Goal: Register for event/course

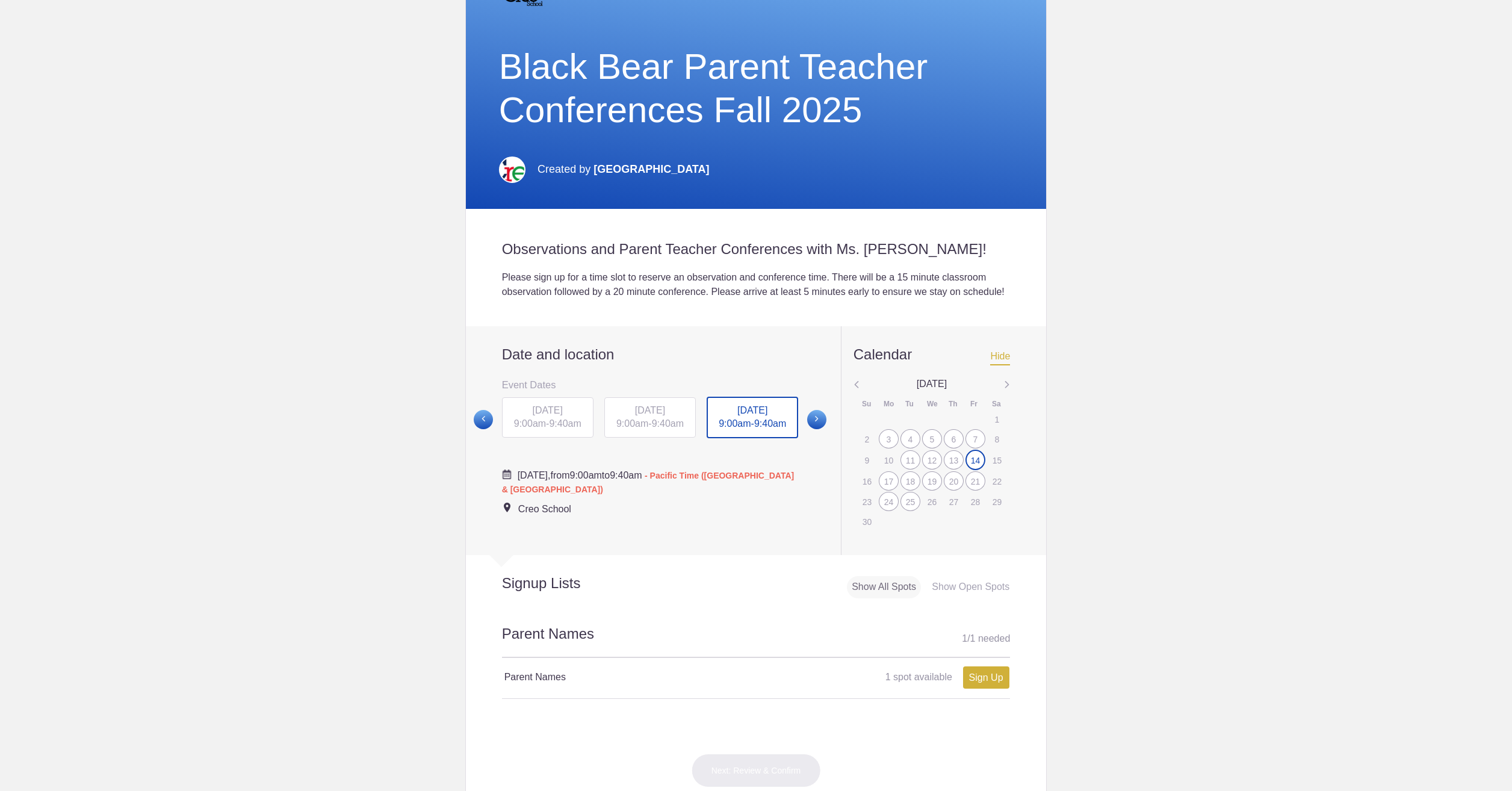
scroll to position [241, 0]
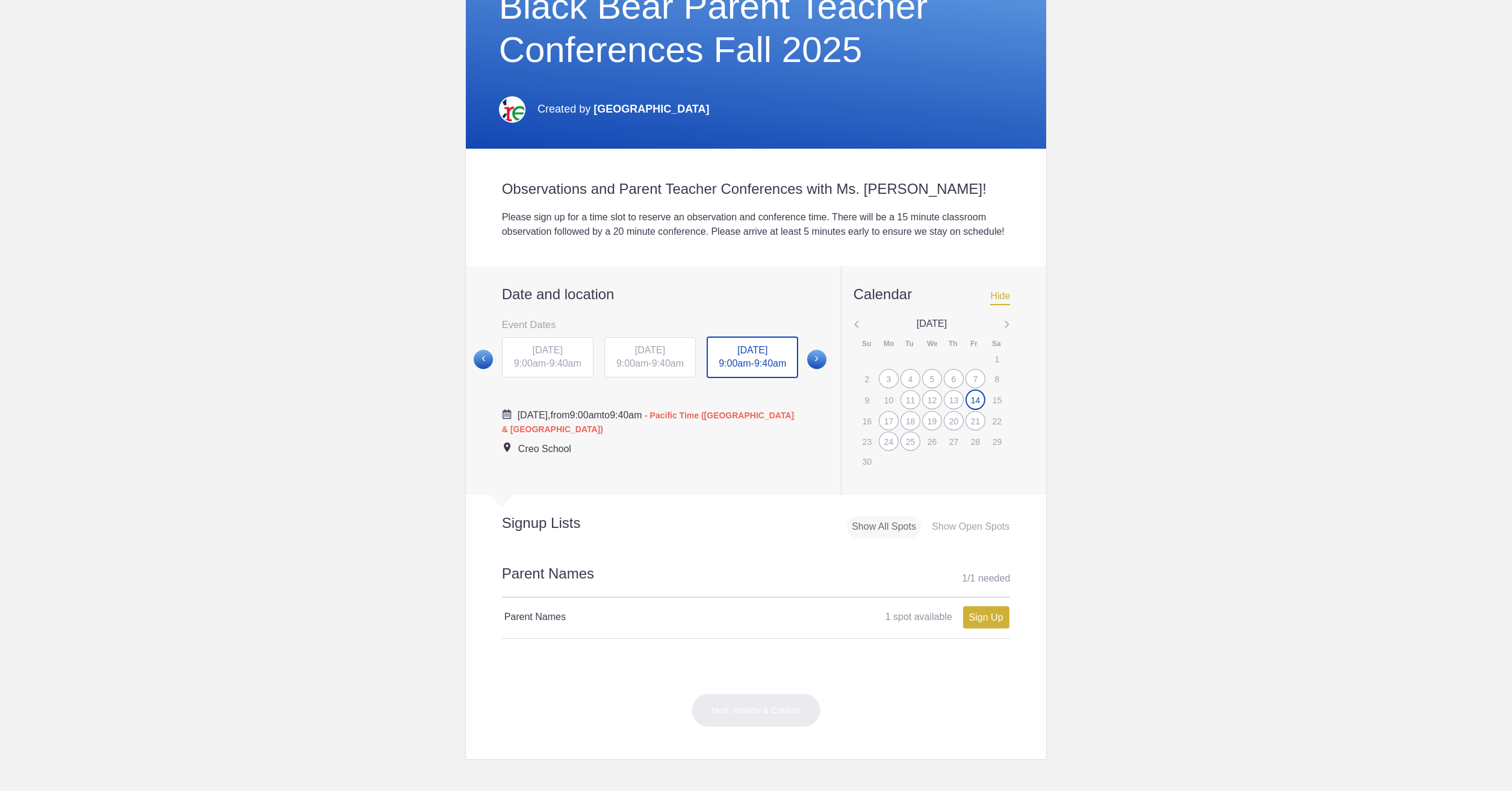
click at [373, 505] on body "My Tools Received Invites Memberships Notifications View all [PERSON_NAME] [EMA…" at bounding box center [756, 395] width 1512 height 791
click at [278, 374] on body "My Tools Received Invites Memberships Notifications View all [PERSON_NAME] [EMA…" at bounding box center [756, 395] width 1512 height 791
click at [886, 451] on div "24" at bounding box center [888, 441] width 20 height 19
click at [979, 628] on link "Sign Up" at bounding box center [986, 617] width 46 height 22
type input "1"
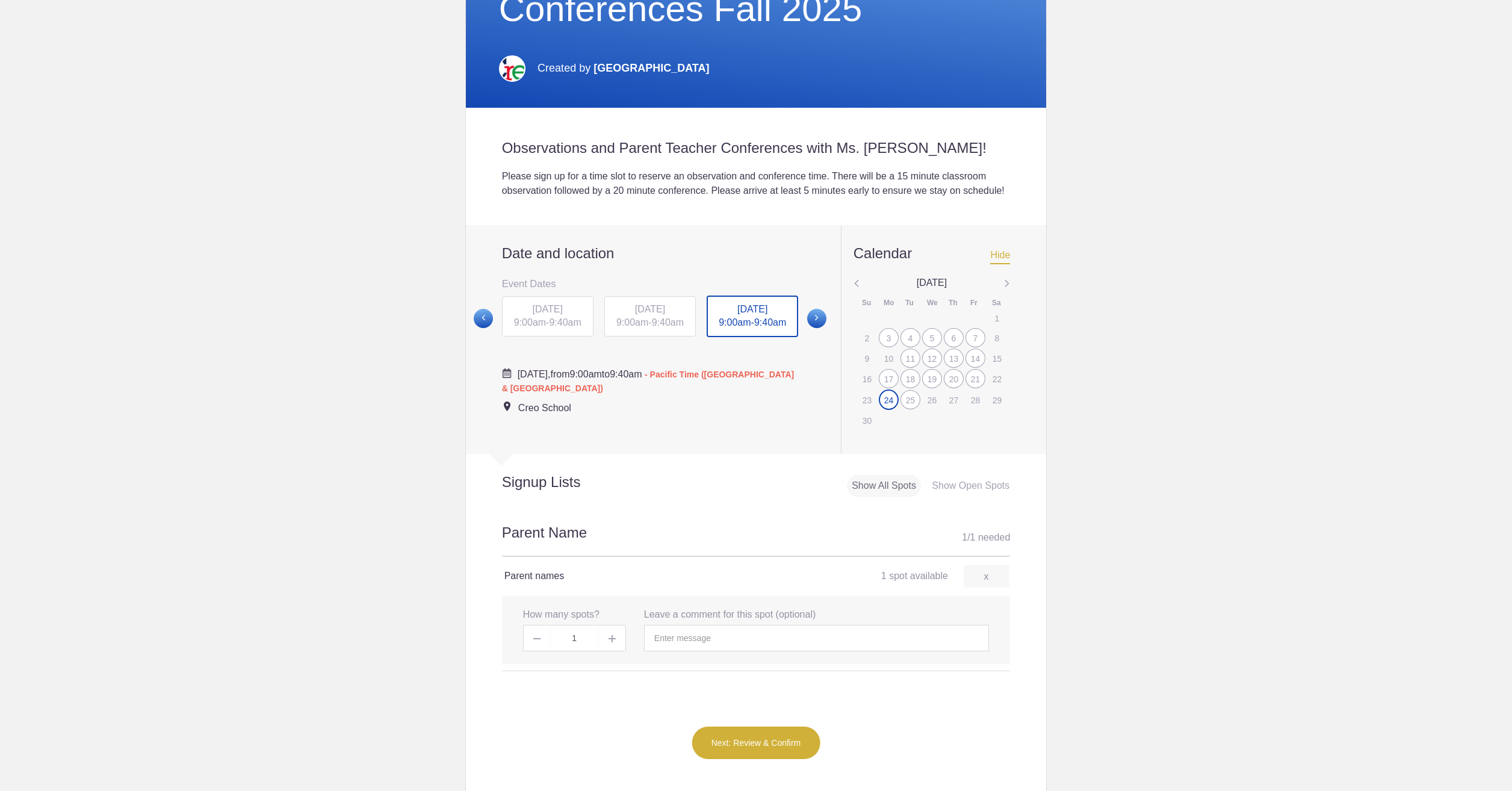
scroll to position [301, 0]
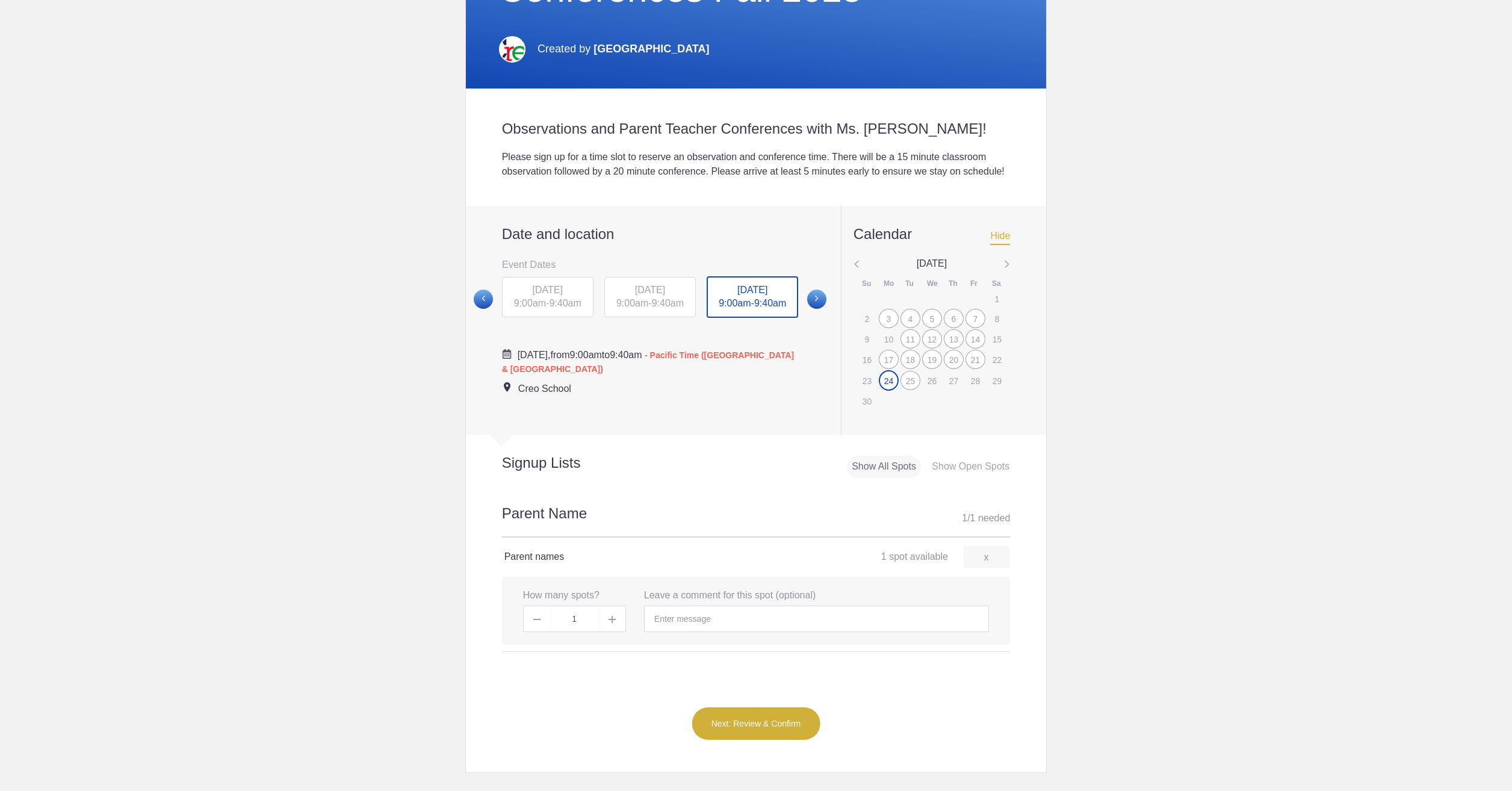
click at [543, 564] on h4 "Parent names" at bounding box center [630, 556] width 251 height 15
click at [677, 632] on input "text" at bounding box center [816, 619] width 345 height 27
click at [608, 623] on img at bounding box center [612, 619] width 7 height 7
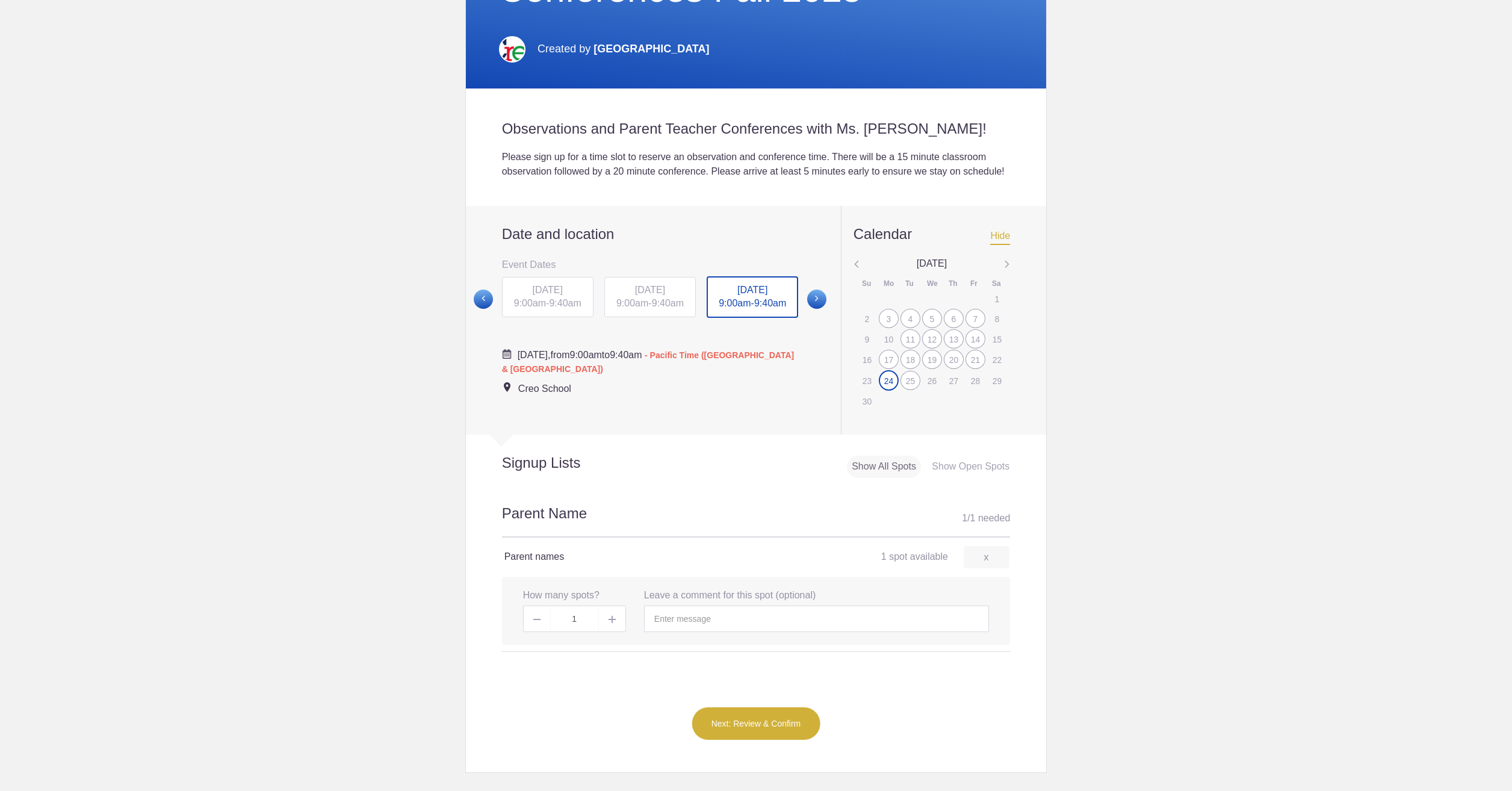
click at [609, 623] on img at bounding box center [612, 619] width 7 height 7
click at [679, 632] on input "text" at bounding box center [816, 619] width 345 height 27
type input "T"
type input "F"
type input "[PERSON_NAME] & [PERSON_NAME] for [PERSON_NAME]"
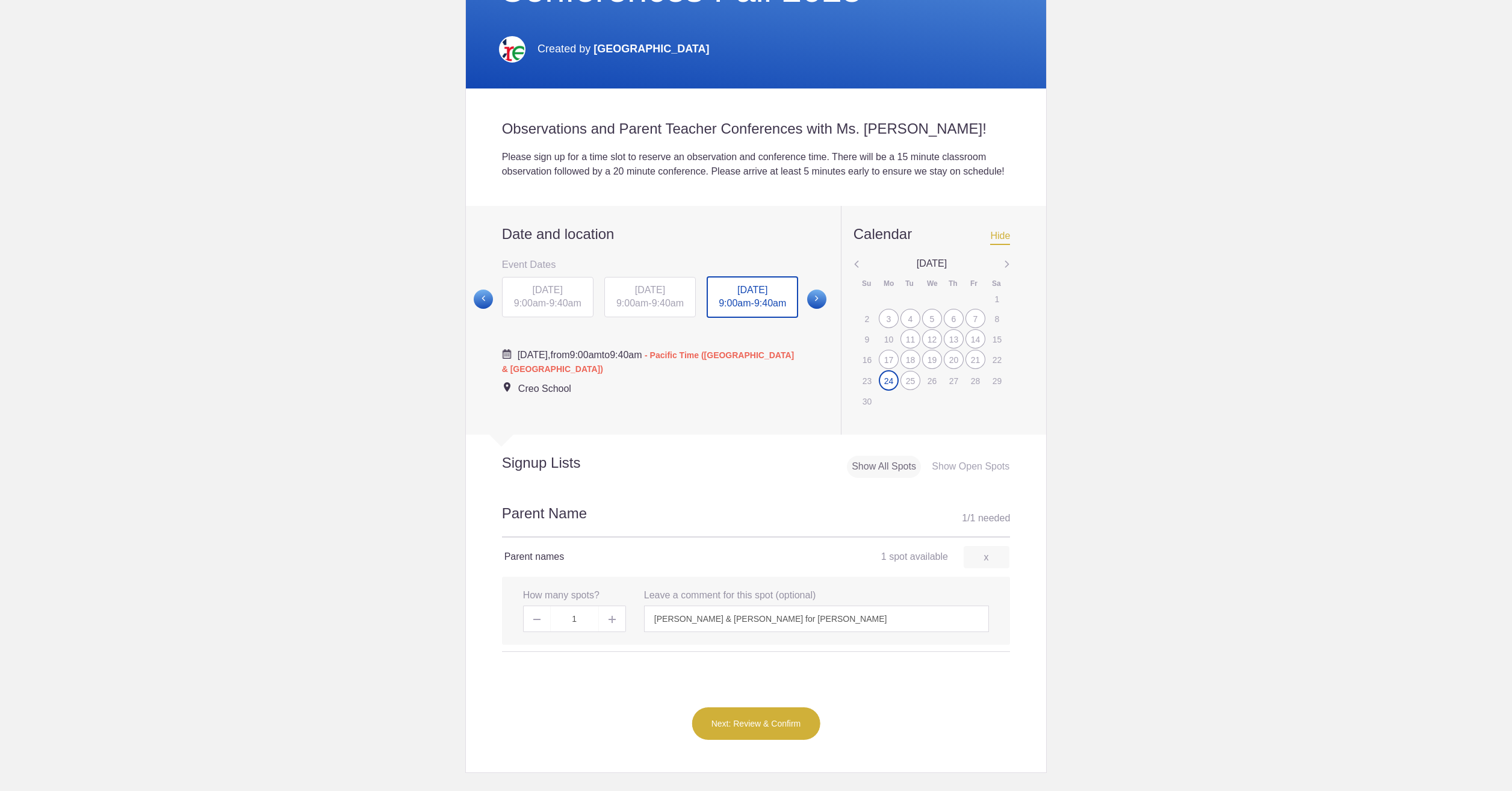
click at [751, 730] on button "Next: Review & Confirm" at bounding box center [756, 723] width 129 height 34
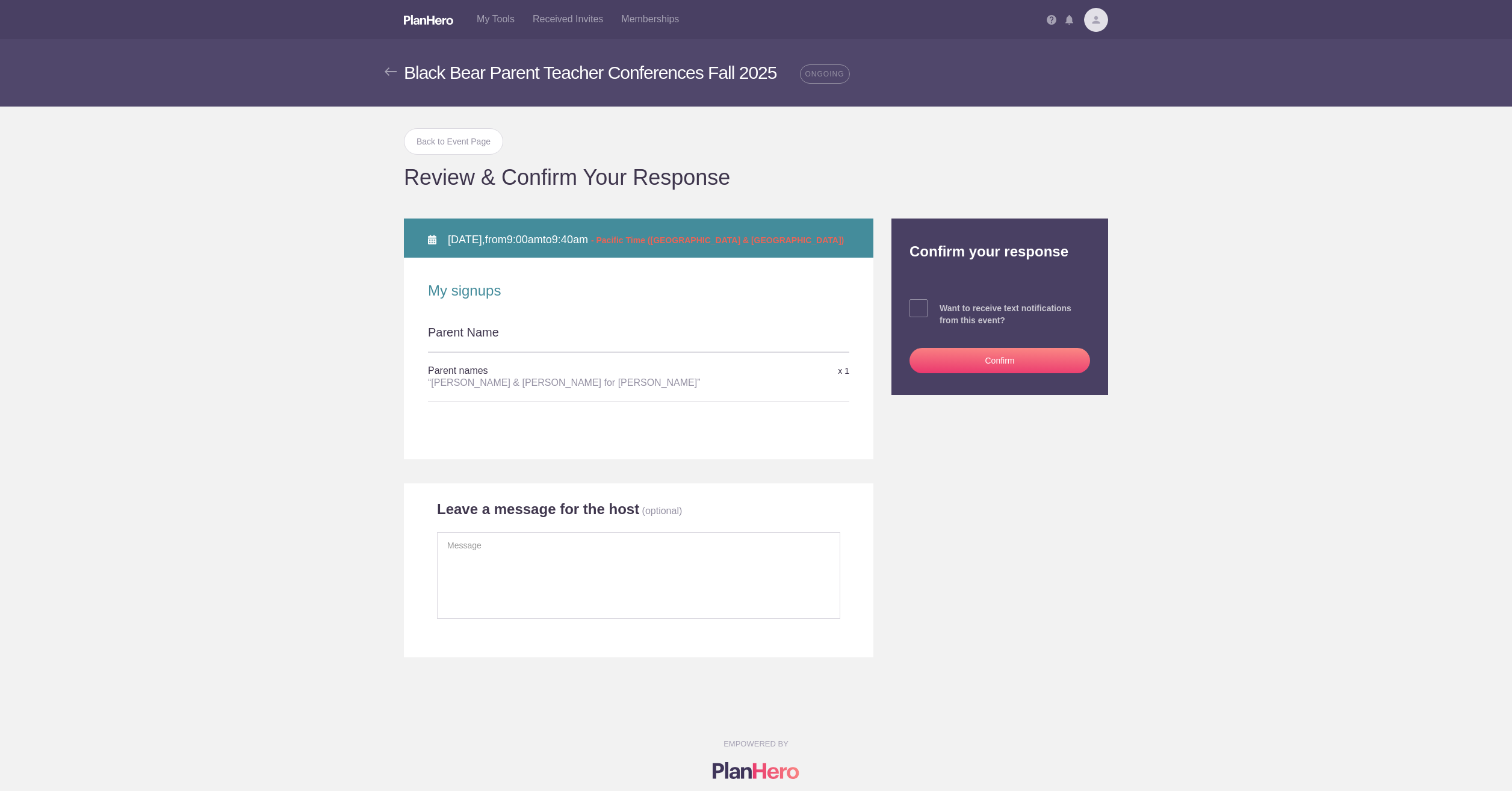
click at [457, 333] on div "Parent Name" at bounding box center [639, 337] width 422 height 28
drag, startPoint x: 997, startPoint y: 355, endPoint x: 1061, endPoint y: 500, distance: 158.5
click at [997, 355] on button "Confirm" at bounding box center [1000, 360] width 181 height 25
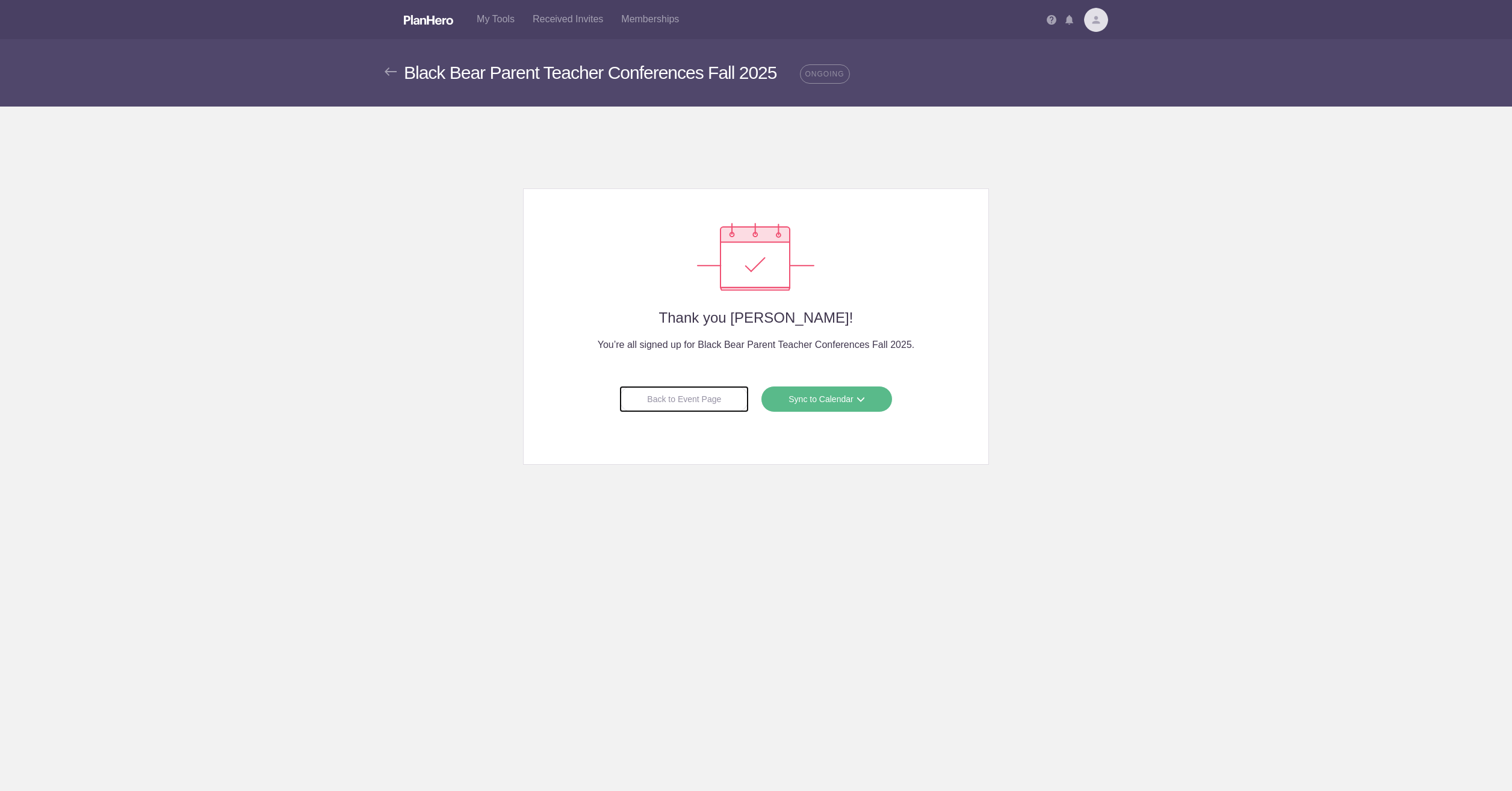
click at [670, 399] on div "Back to Event Page" at bounding box center [684, 399] width 129 height 27
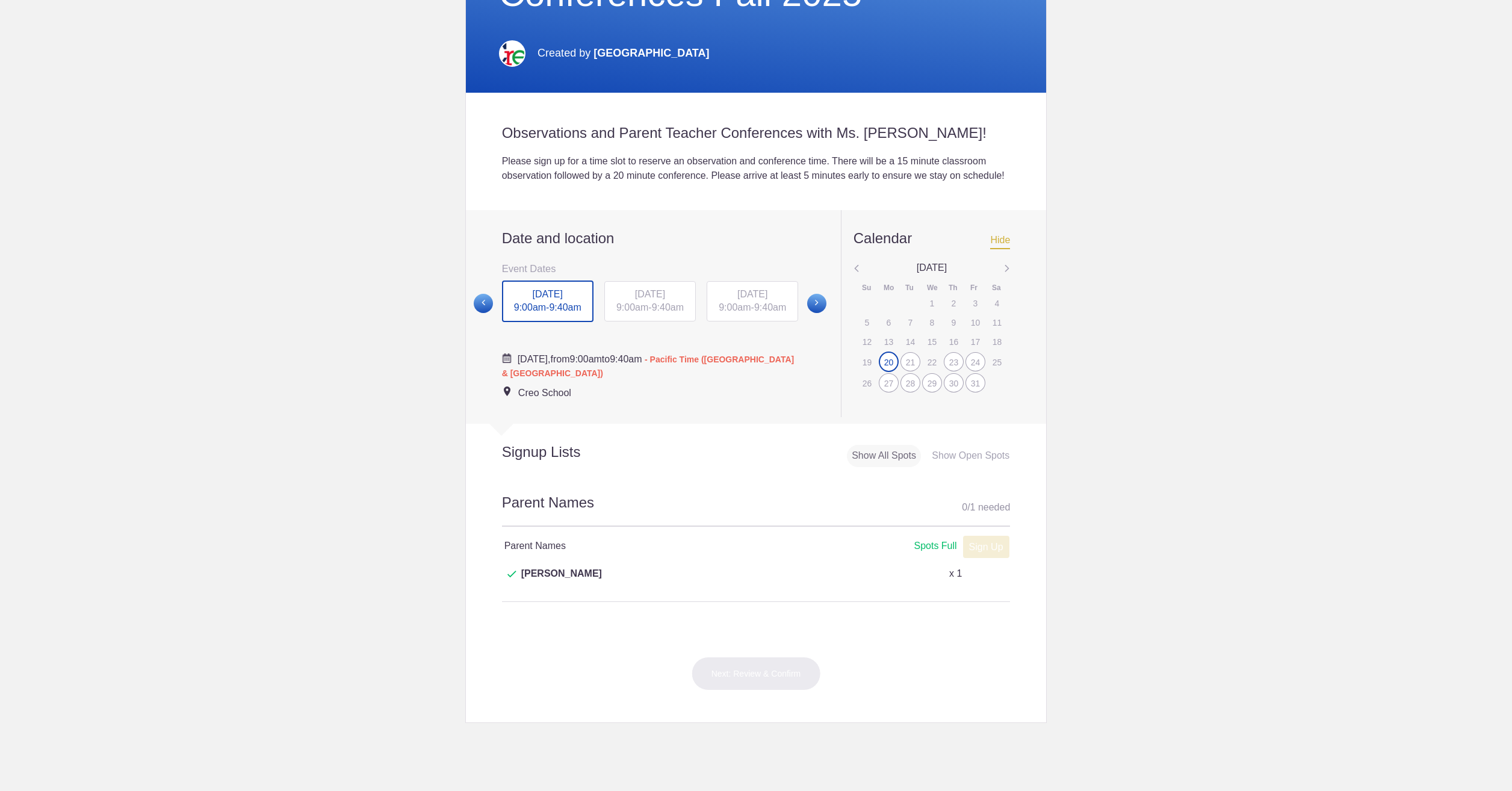
scroll to position [301, 0]
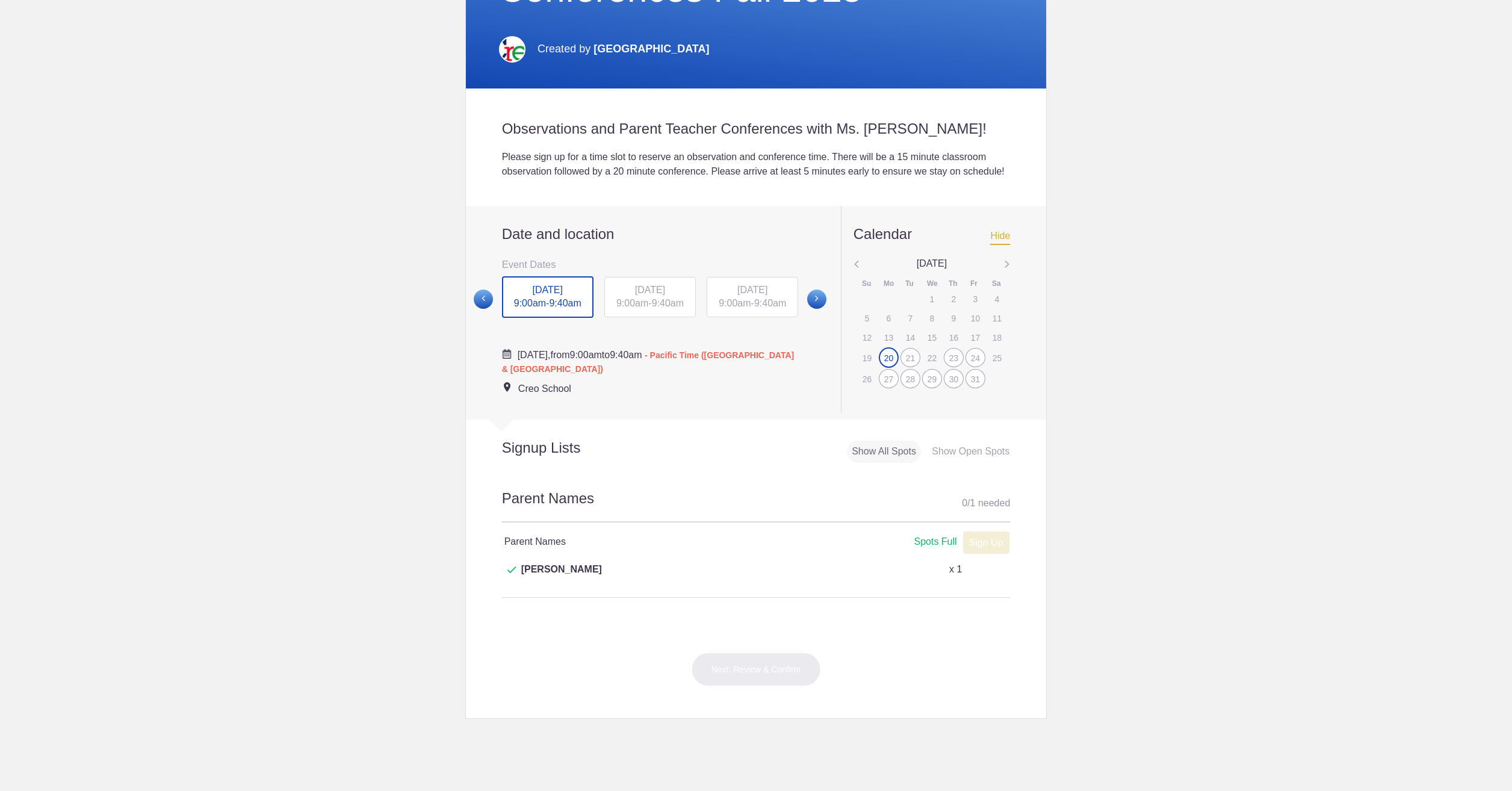
click at [905, 368] on div "21" at bounding box center [910, 357] width 20 height 19
click at [884, 368] on div "20" at bounding box center [888, 357] width 20 height 19
click at [908, 368] on div "21" at bounding box center [910, 357] width 20 height 19
click at [953, 368] on div "23" at bounding box center [953, 357] width 20 height 19
click at [975, 368] on div "24" at bounding box center [975, 357] width 20 height 19
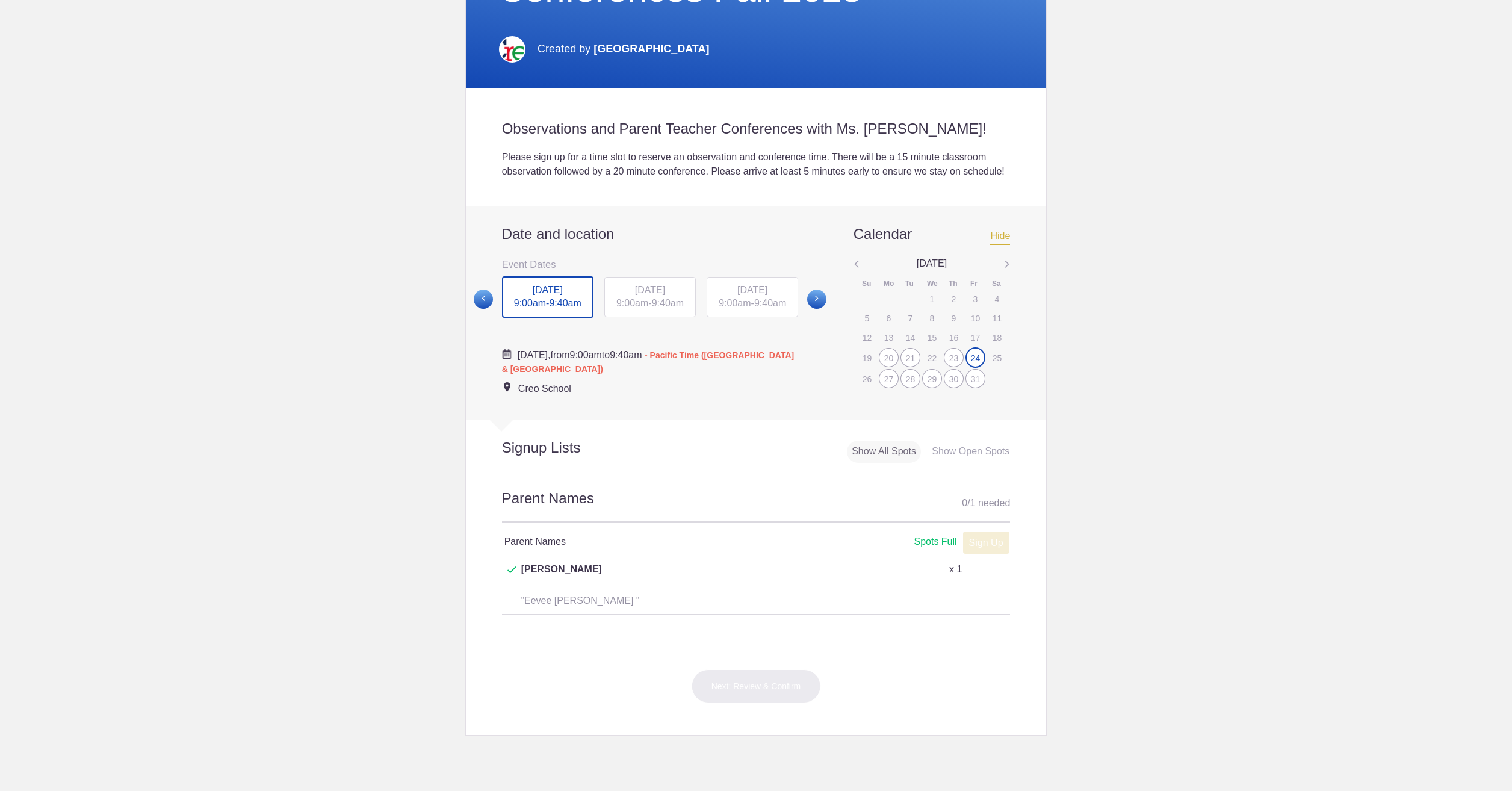
click at [956, 368] on div "23" at bounding box center [953, 357] width 20 height 19
click at [879, 388] on div "27" at bounding box center [888, 379] width 20 height 19
click at [886, 388] on div "27" at bounding box center [888, 379] width 20 height 19
click at [908, 387] on div "28" at bounding box center [910, 378] width 20 height 19
click at [926, 387] on div "29" at bounding box center [931, 378] width 20 height 19
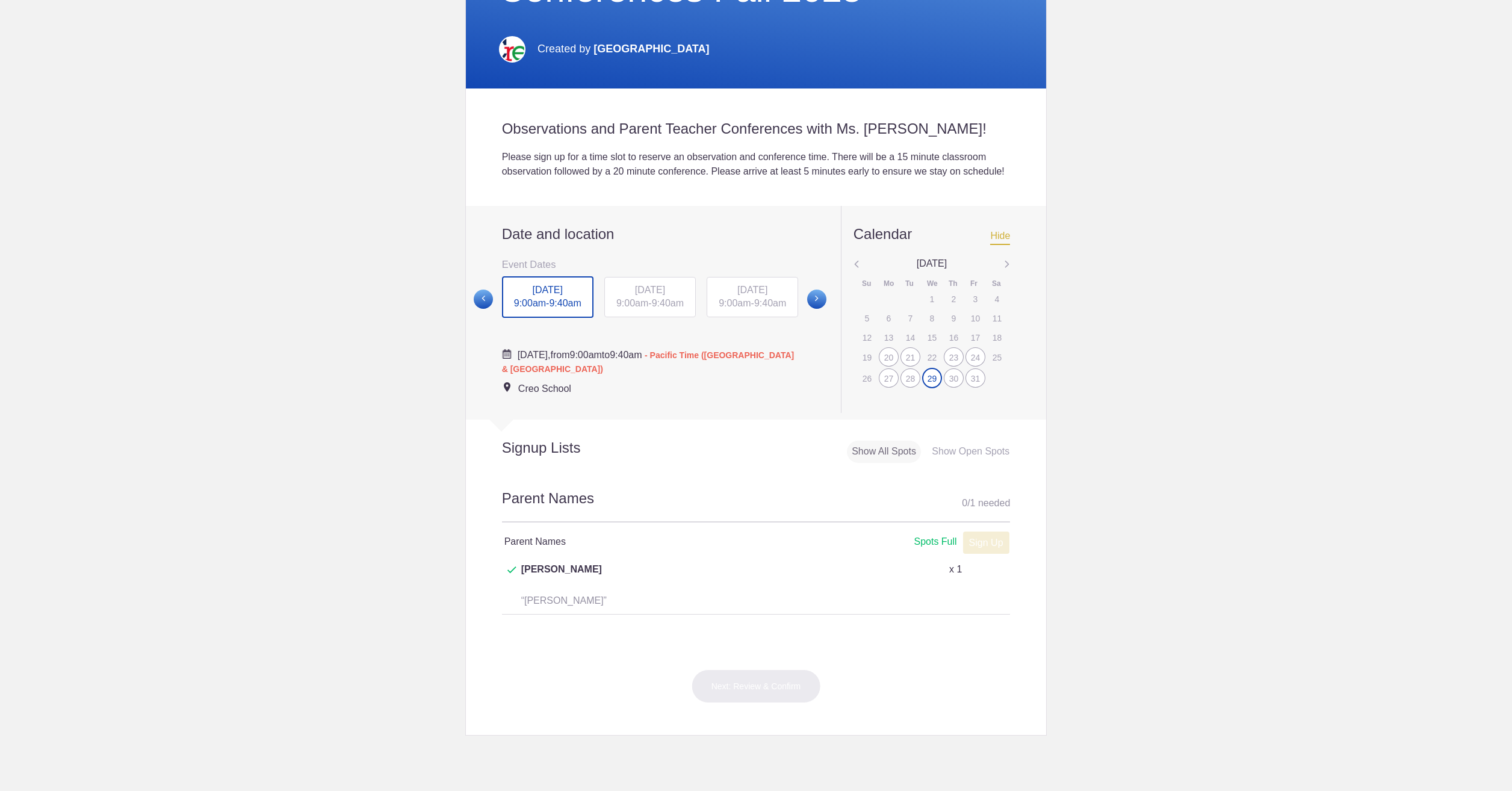
click at [950, 387] on div "30" at bounding box center [953, 378] width 20 height 19
click at [970, 387] on div "31" at bounding box center [975, 378] width 20 height 19
click at [1007, 284] on div "Date and location Event Dates Monday, October 20 9:00AM Tuesday, October 21 9:0…" at bounding box center [756, 312] width 581 height 214
click at [1003, 273] on img at bounding box center [1006, 265] width 6 height 15
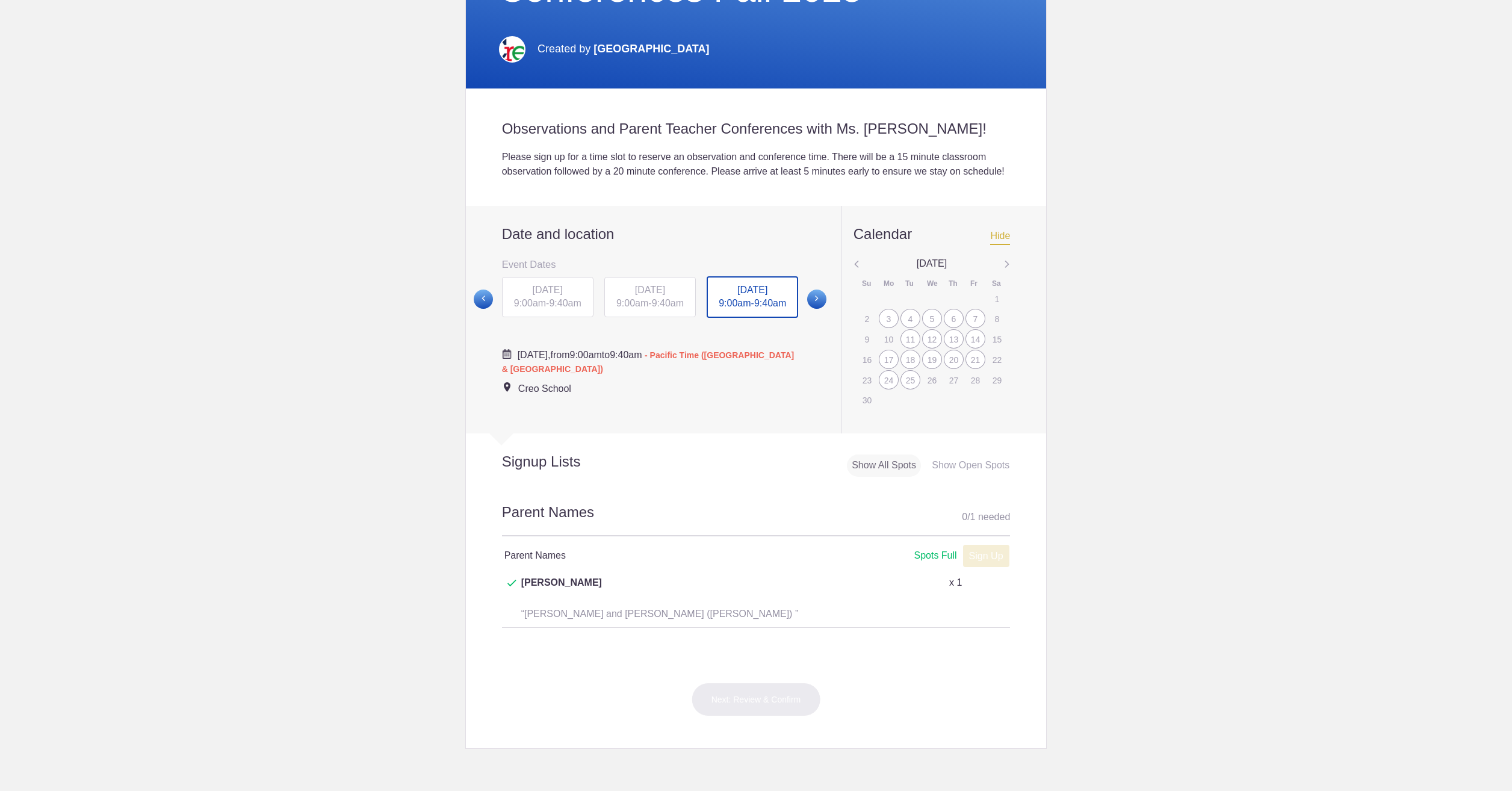
click at [884, 328] on div "3" at bounding box center [888, 318] width 20 height 19
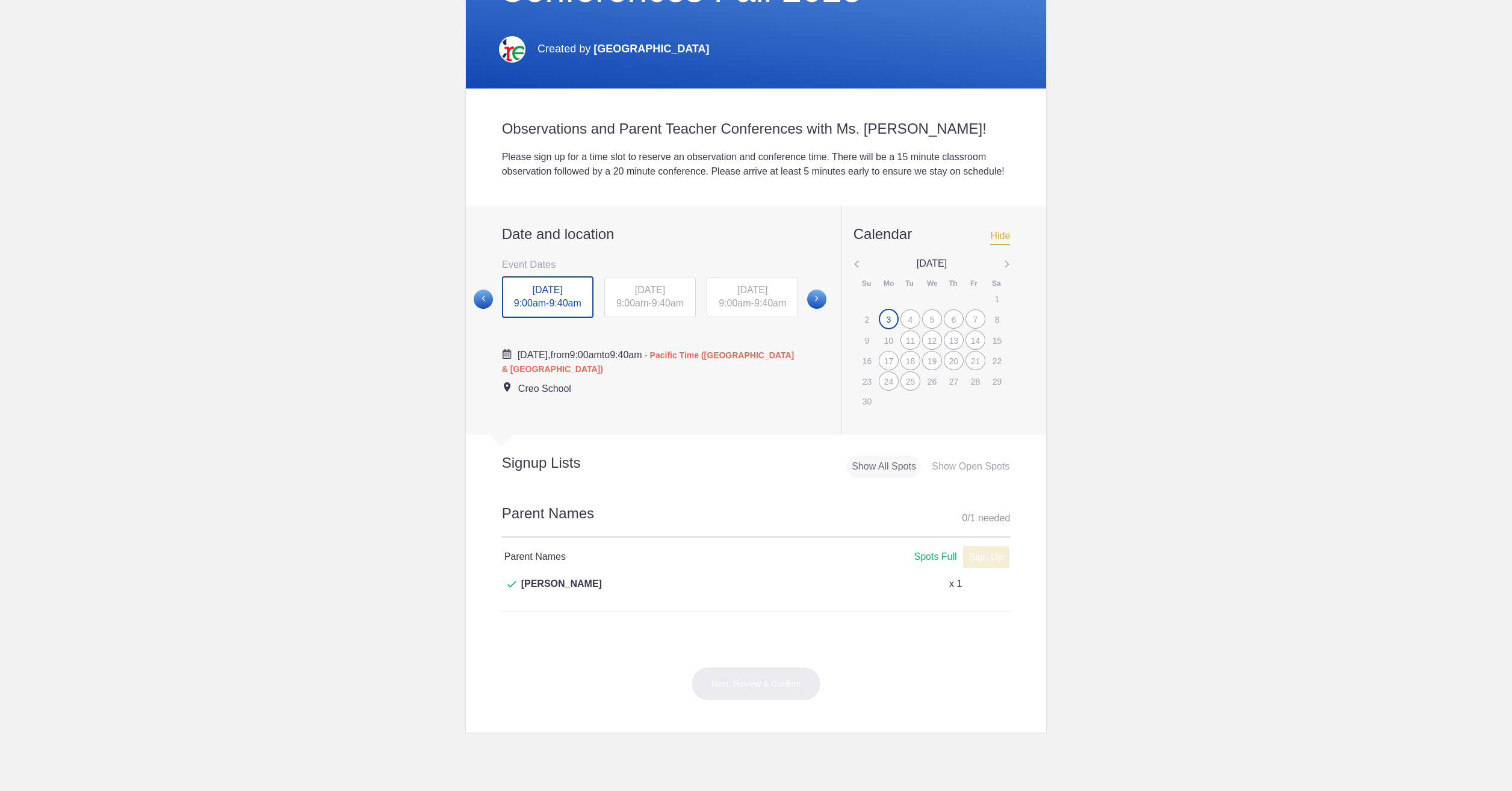
click at [903, 329] on div "4" at bounding box center [910, 318] width 20 height 19
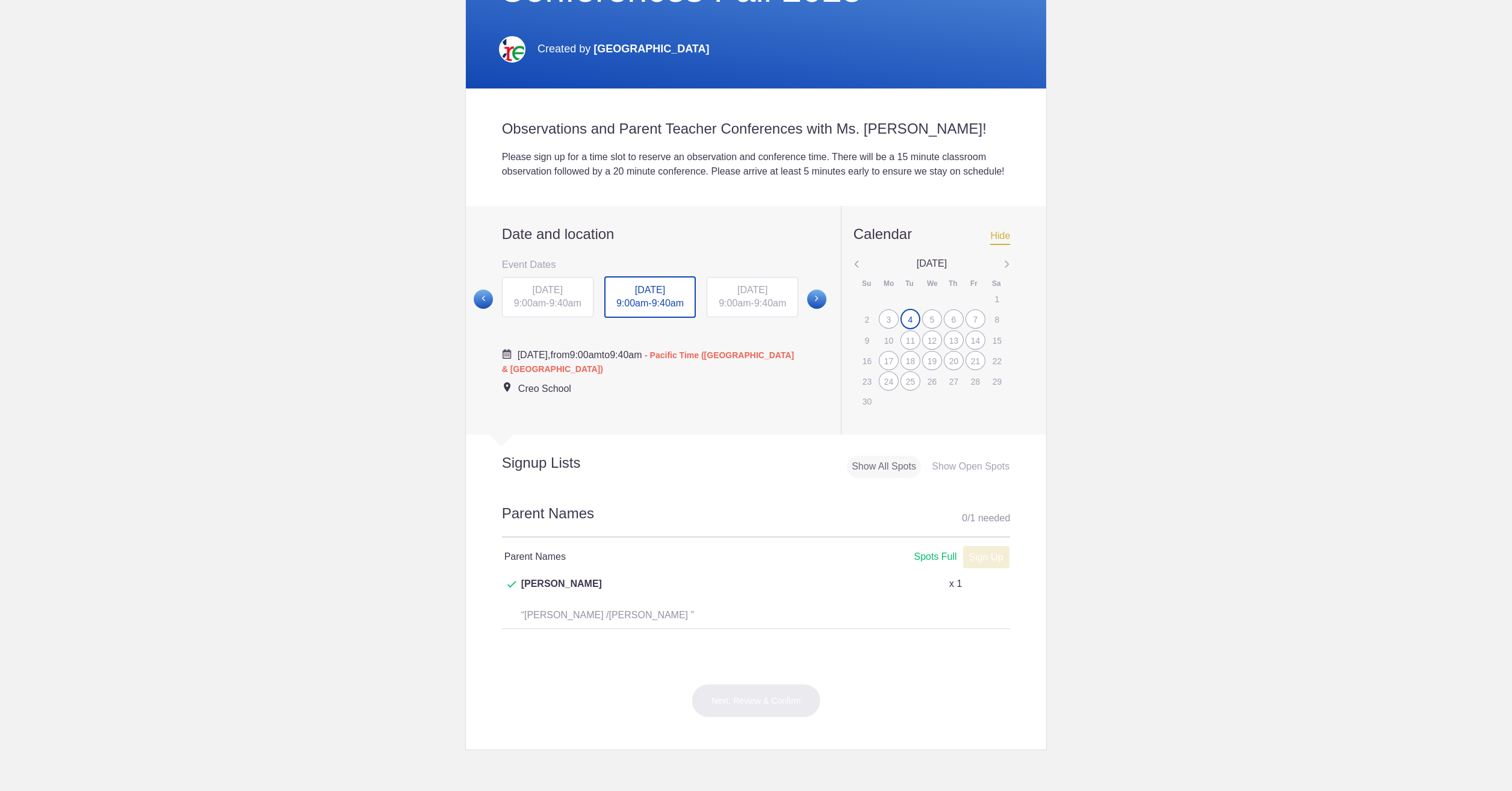
click at [931, 329] on div "5" at bounding box center [931, 318] width 20 height 19
click at [947, 329] on div "6" at bounding box center [953, 318] width 20 height 19
click at [973, 329] on div "7" at bounding box center [975, 318] width 20 height 19
click at [908, 349] on div "11" at bounding box center [910, 340] width 20 height 19
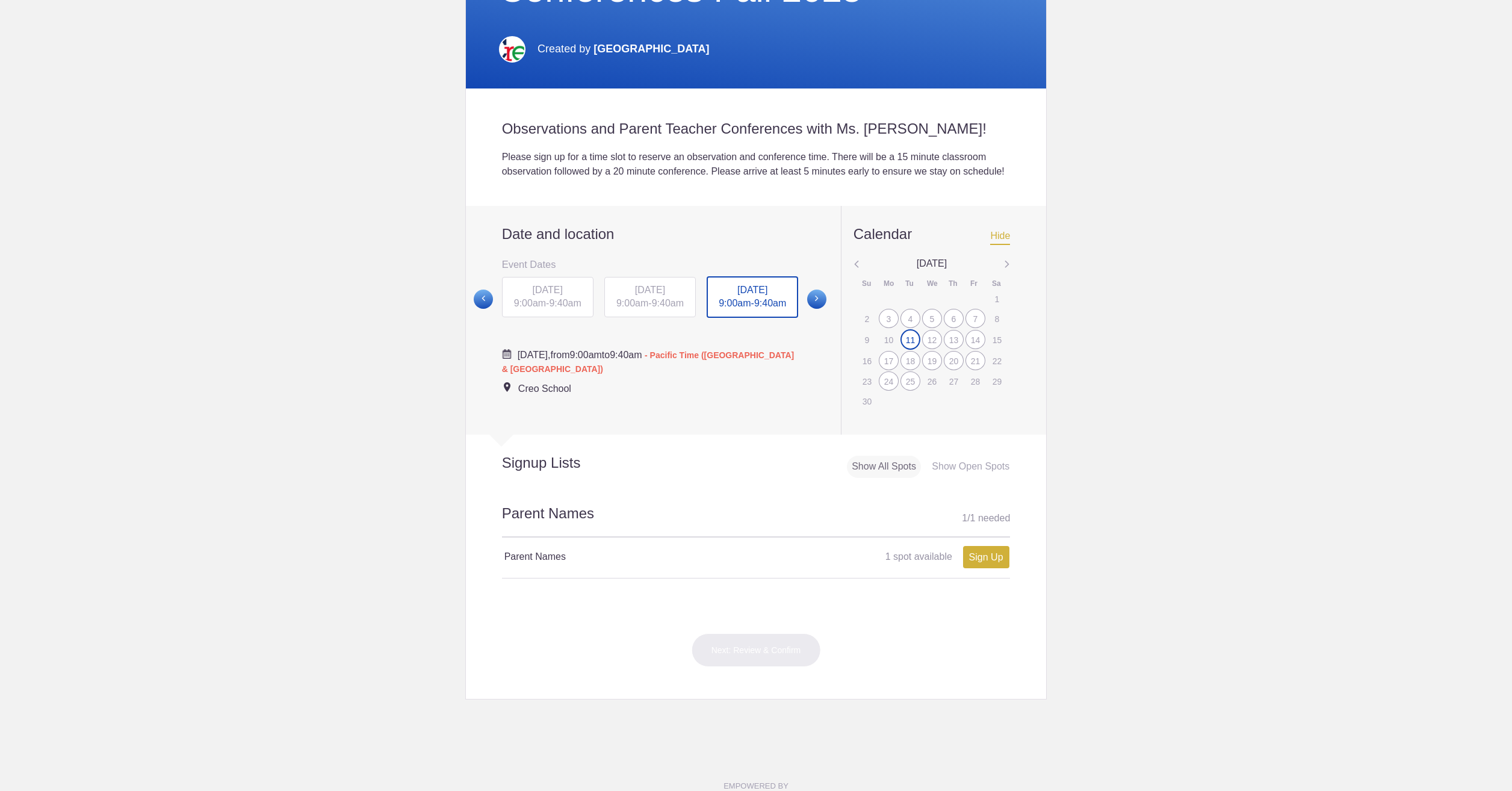
click at [929, 349] on div "12" at bounding box center [931, 339] width 20 height 19
drag, startPoint x: 929, startPoint y: 354, endPoint x: 943, endPoint y: 356, distance: 14.1
click at [944, 349] on div "13" at bounding box center [953, 339] width 20 height 19
click at [968, 349] on div "14" at bounding box center [975, 339] width 20 height 19
drag, startPoint x: 968, startPoint y: 353, endPoint x: 881, endPoint y: 380, distance: 91.1
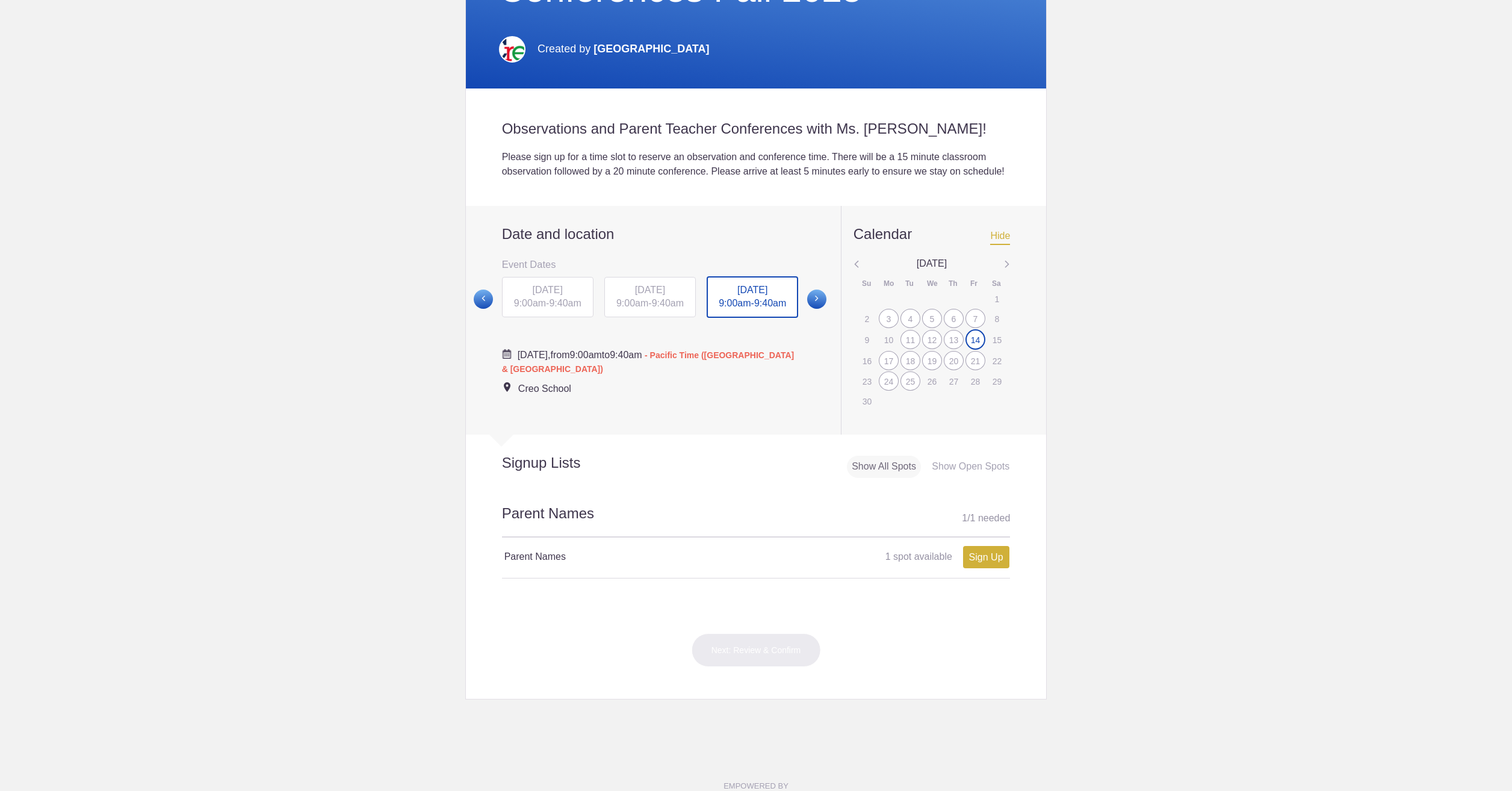
click at [881, 370] on div "17" at bounding box center [888, 361] width 20 height 19
click at [912, 369] on div "18" at bounding box center [910, 360] width 20 height 19
click at [935, 369] on div "19" at bounding box center [931, 360] width 20 height 19
click at [947, 369] on div "20" at bounding box center [953, 360] width 20 height 19
drag, startPoint x: 947, startPoint y: 375, endPoint x: 975, endPoint y: 375, distance: 28.0
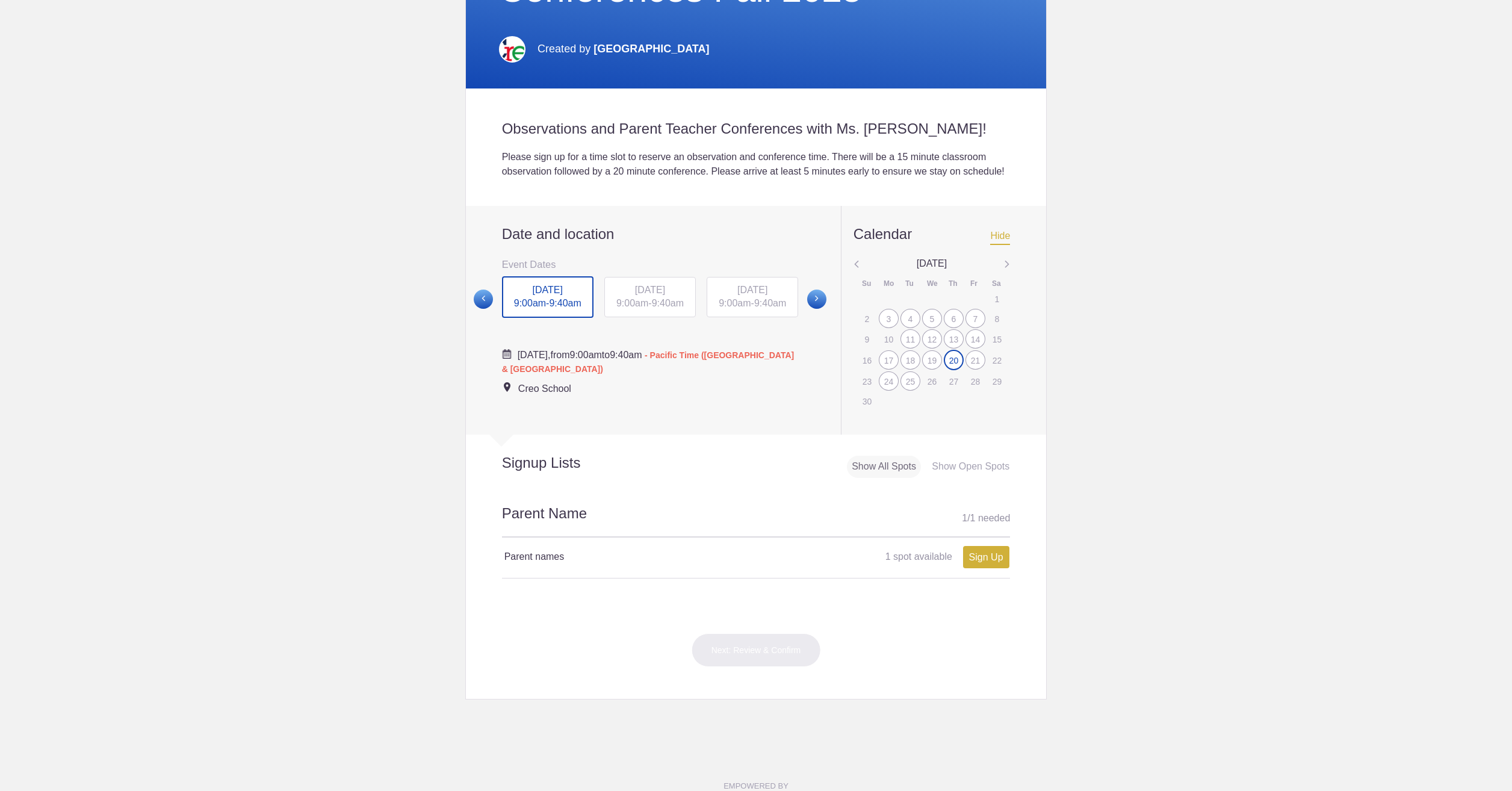
click at [975, 369] on div "21" at bounding box center [975, 360] width 20 height 19
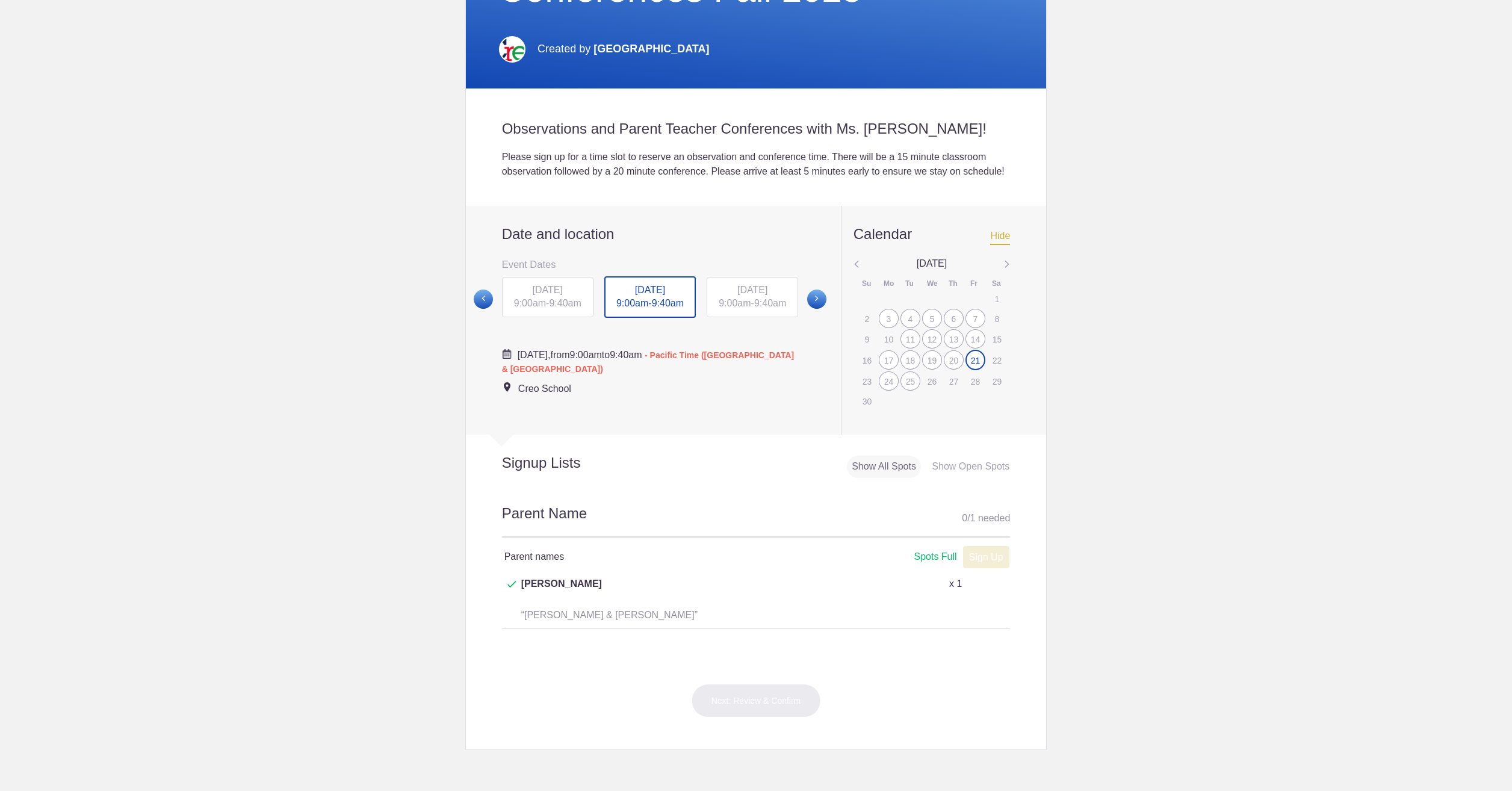
click at [887, 391] on div "24" at bounding box center [888, 380] width 20 height 19
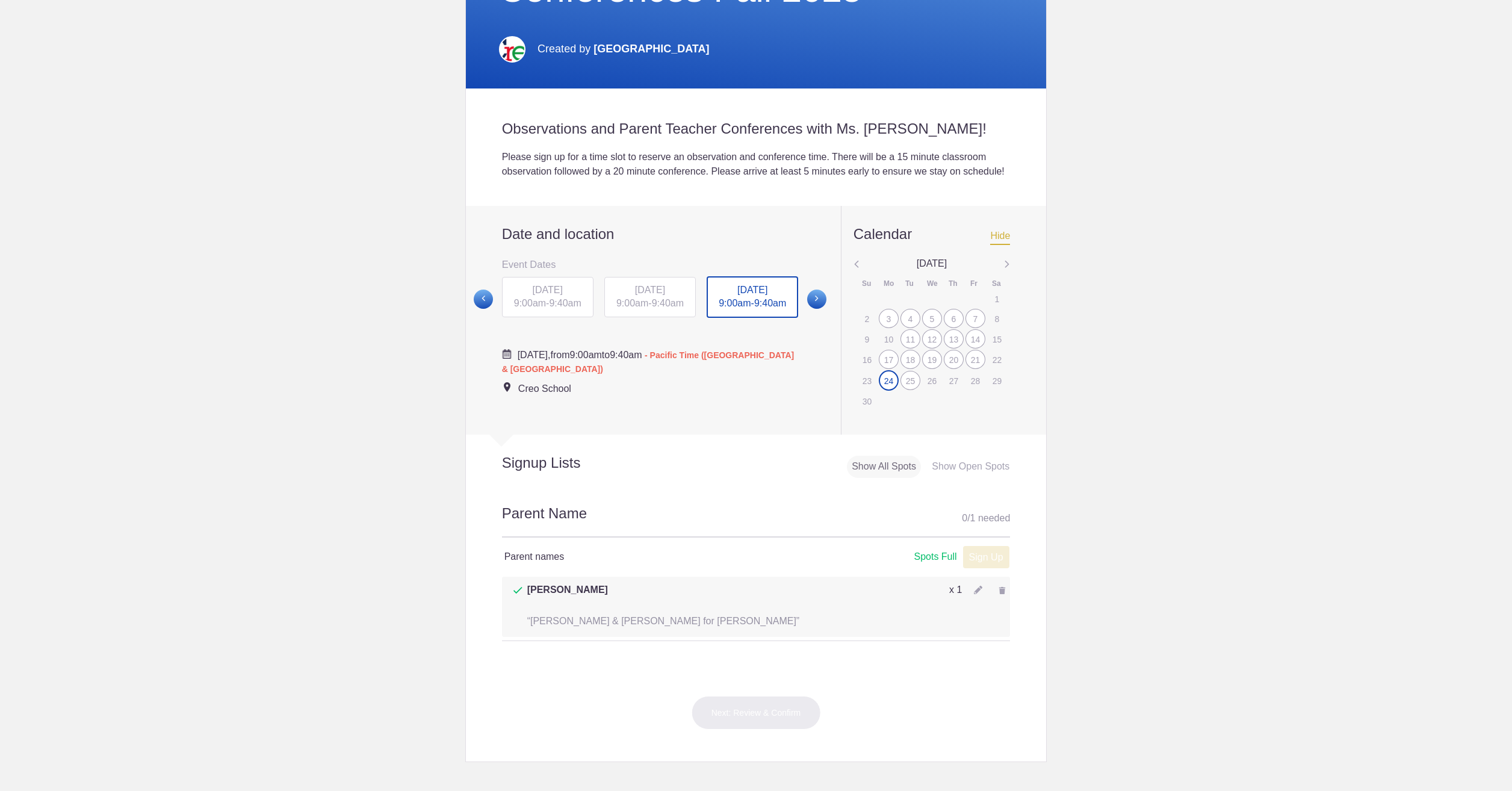
click at [902, 390] on div "25" at bounding box center [910, 380] width 20 height 19
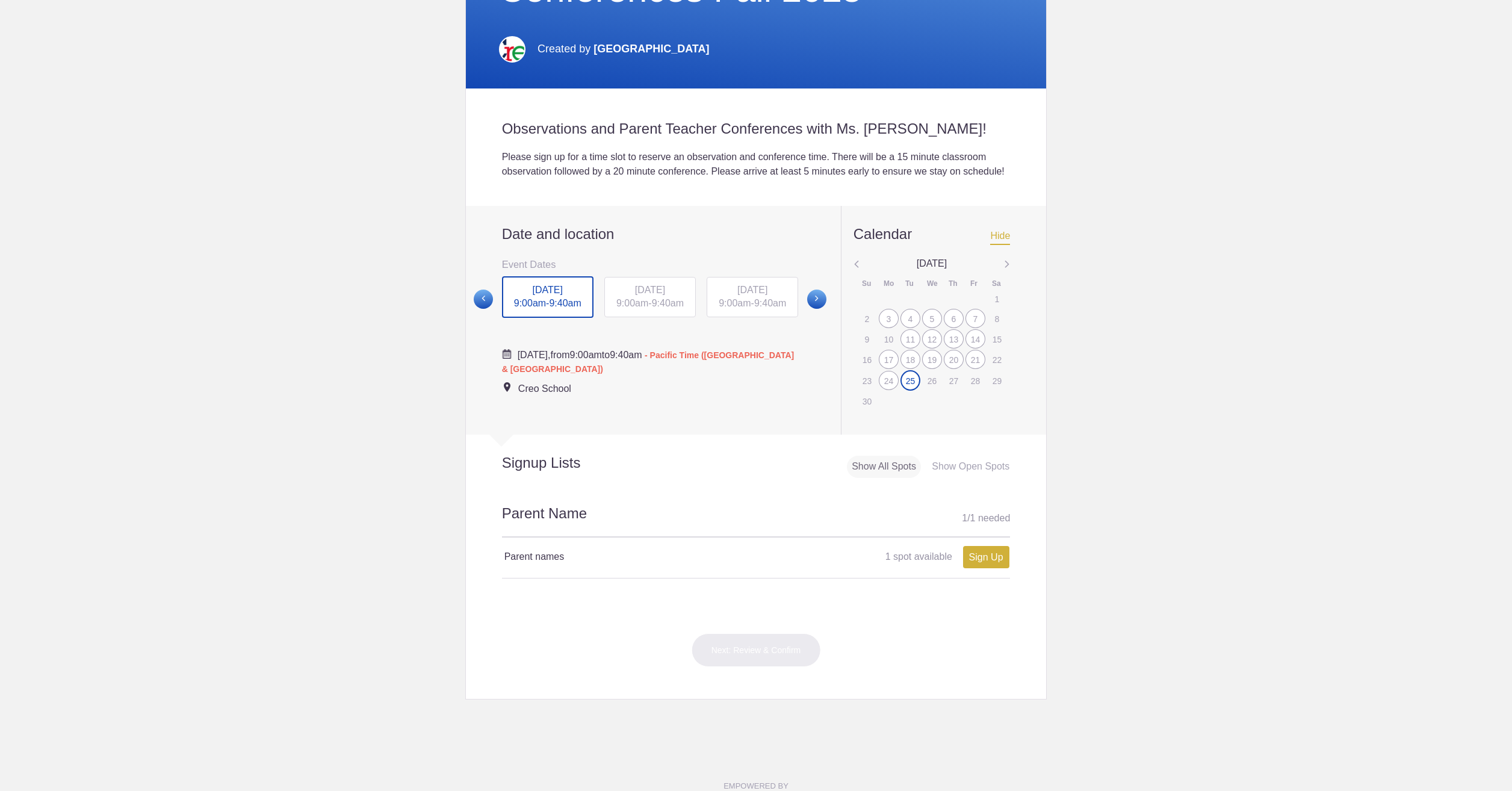
click at [1003, 273] on img at bounding box center [1006, 265] width 6 height 15
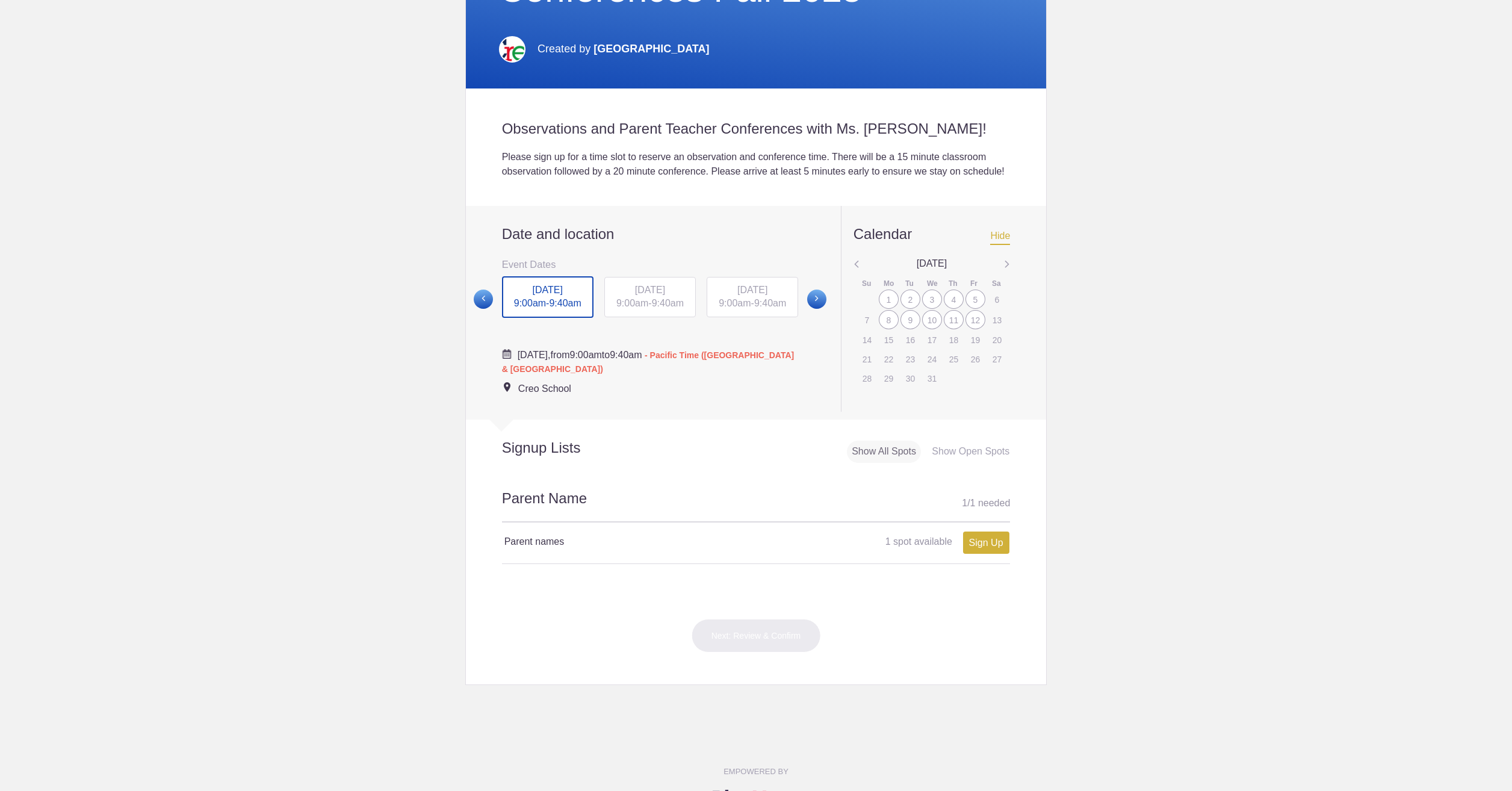
click at [884, 309] on div "1" at bounding box center [888, 299] width 20 height 19
click at [901, 309] on div "2" at bounding box center [910, 300] width 20 height 19
click at [924, 309] on div "3" at bounding box center [931, 300] width 20 height 19
click at [944, 309] on div "4" at bounding box center [953, 300] width 20 height 19
click at [967, 309] on div "5" at bounding box center [975, 300] width 20 height 19
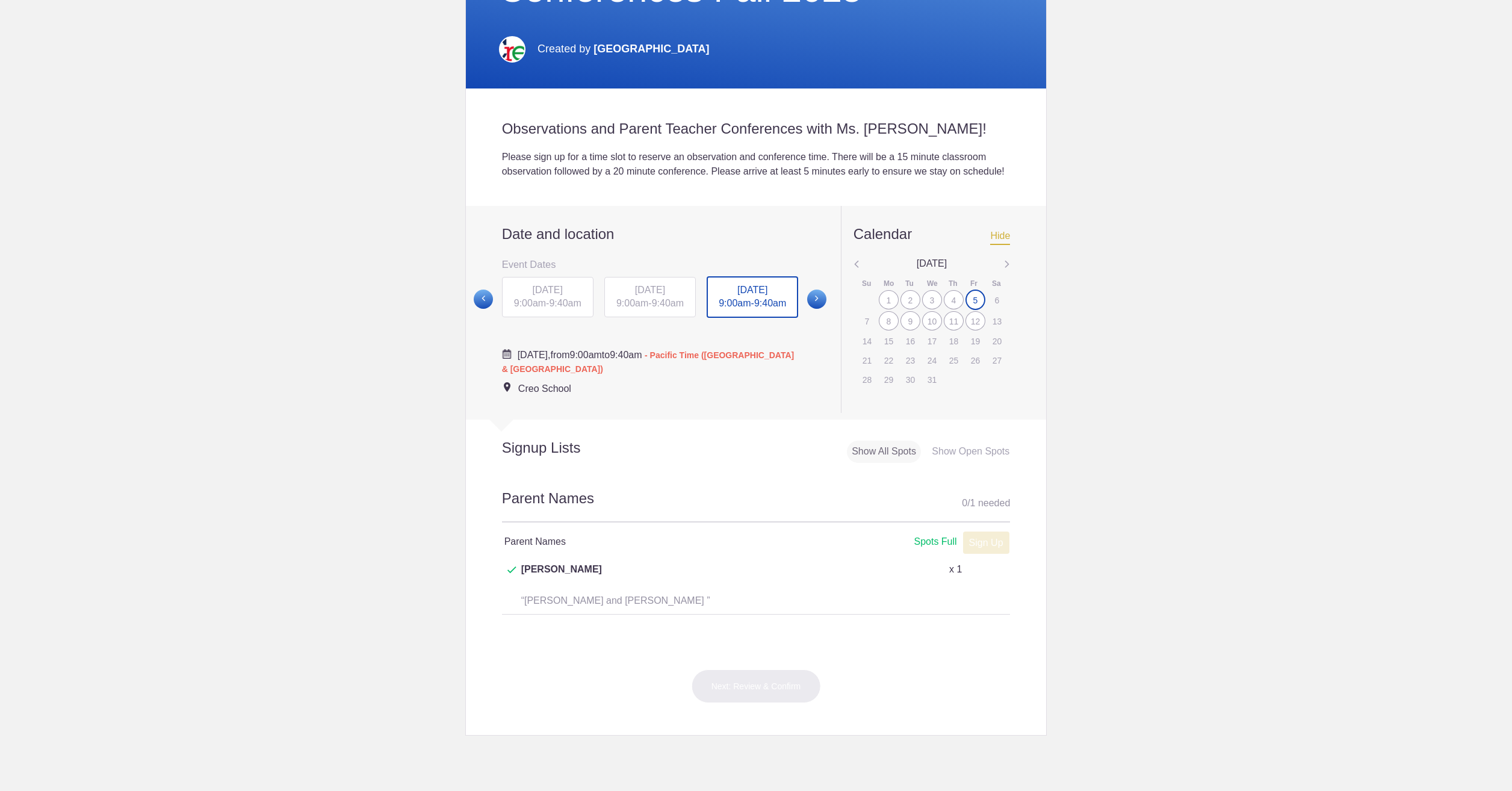
click at [883, 331] on div "8" at bounding box center [888, 321] width 20 height 19
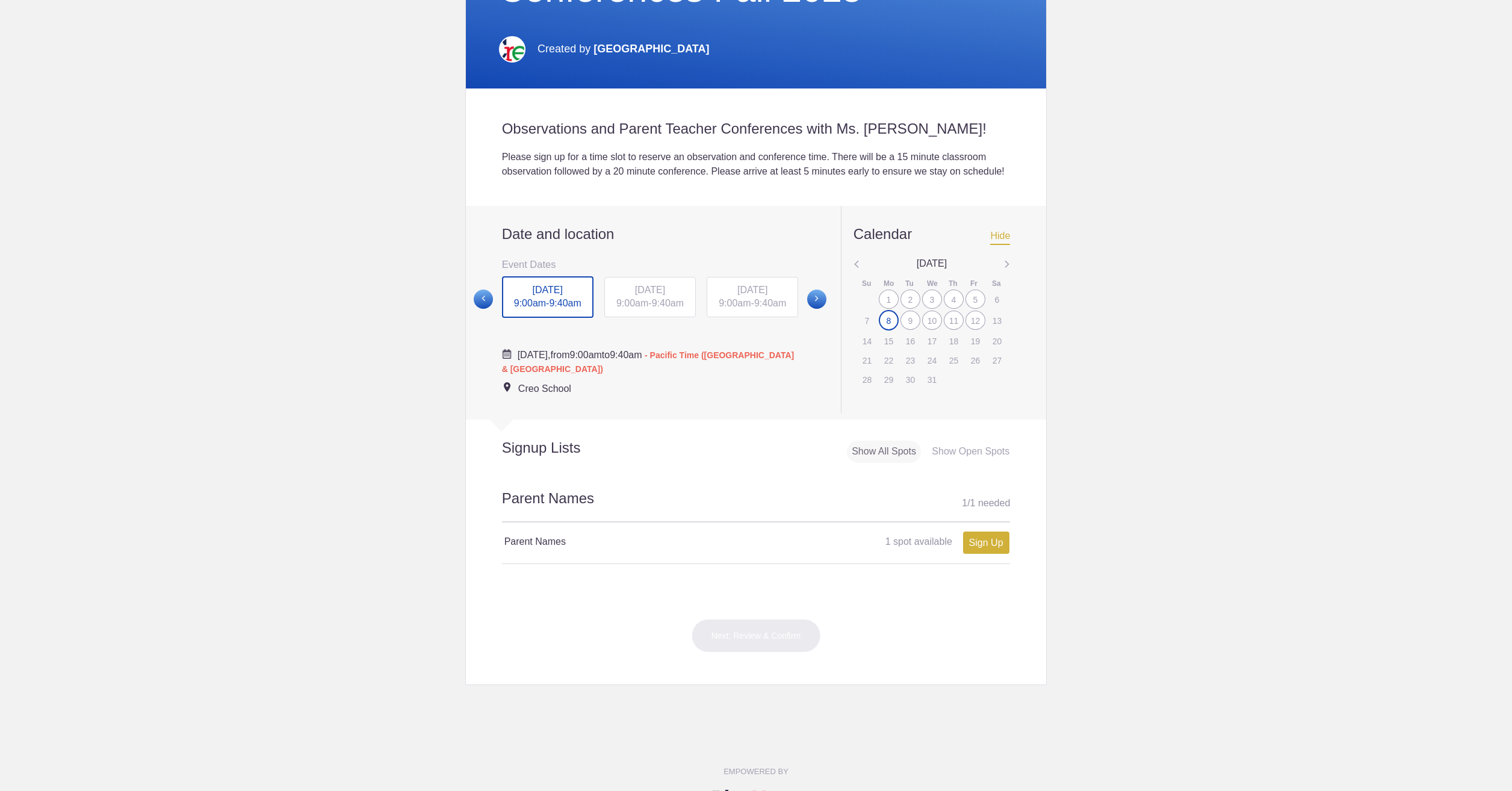
click at [900, 330] on div "9" at bounding box center [910, 320] width 20 height 19
click at [923, 330] on div "10" at bounding box center [931, 320] width 20 height 19
click at [944, 330] on div "11" at bounding box center [953, 320] width 20 height 19
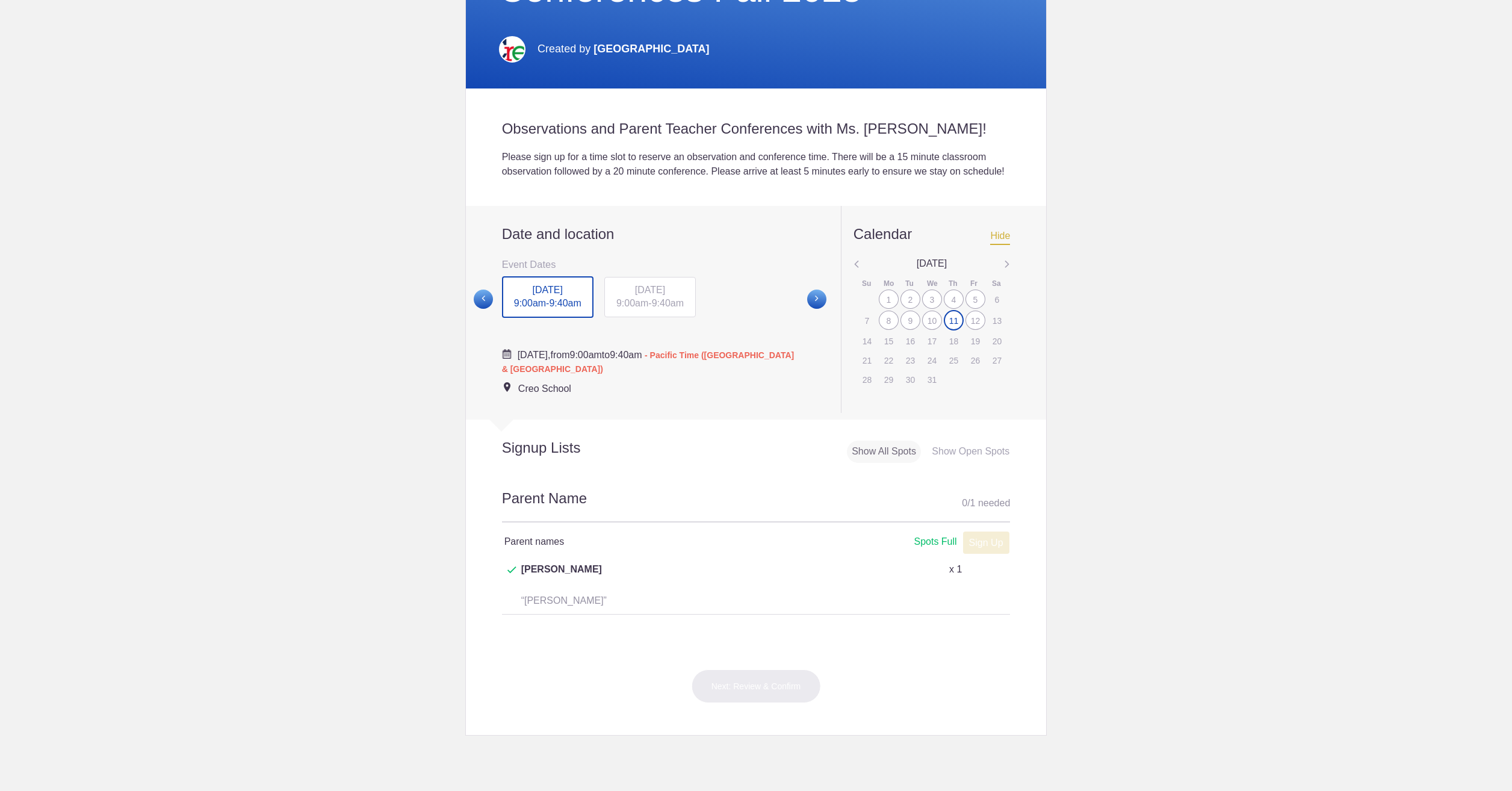
click at [978, 330] on div "12" at bounding box center [975, 320] width 20 height 19
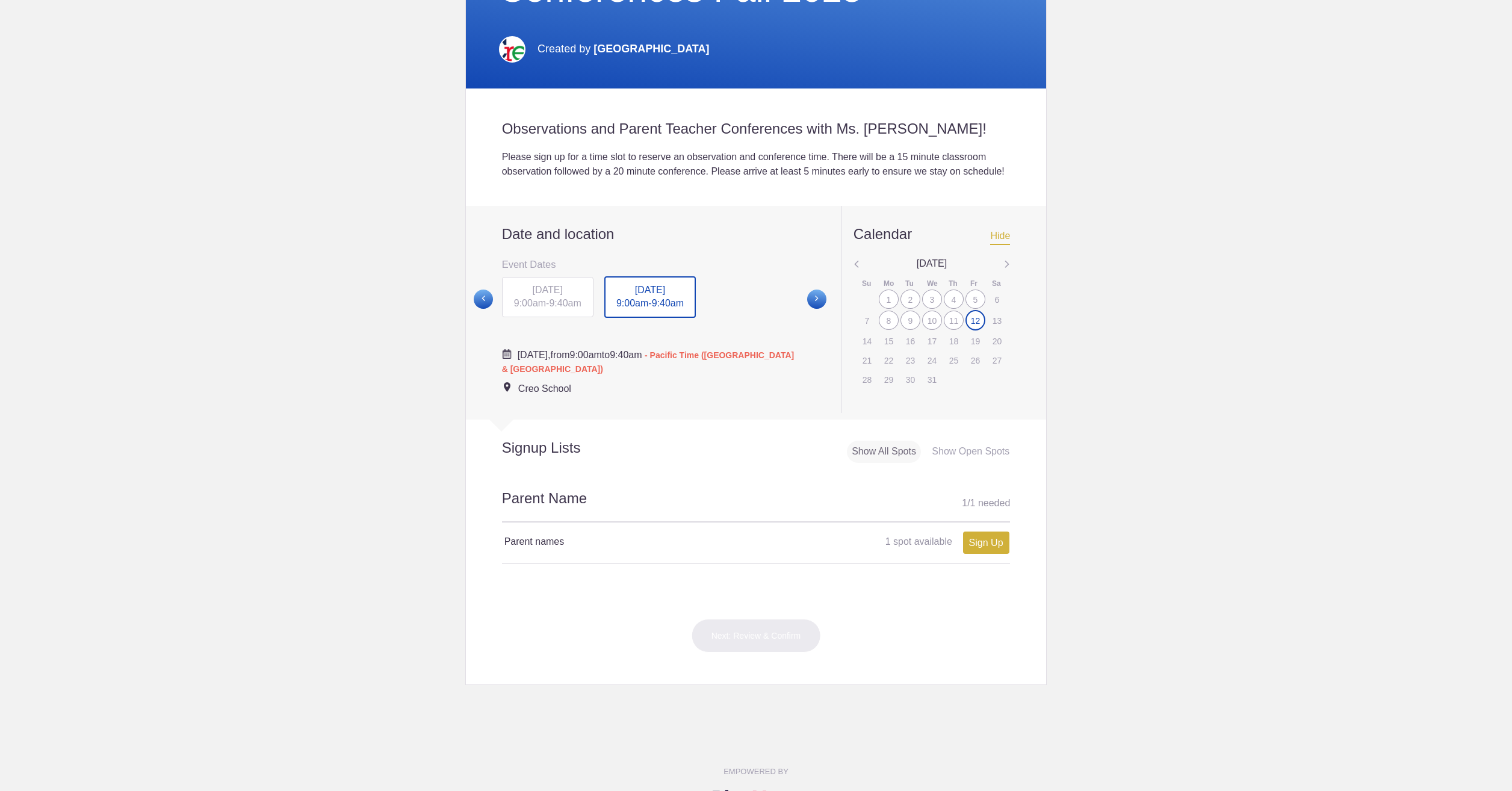
click at [854, 273] on img at bounding box center [856, 265] width 6 height 15
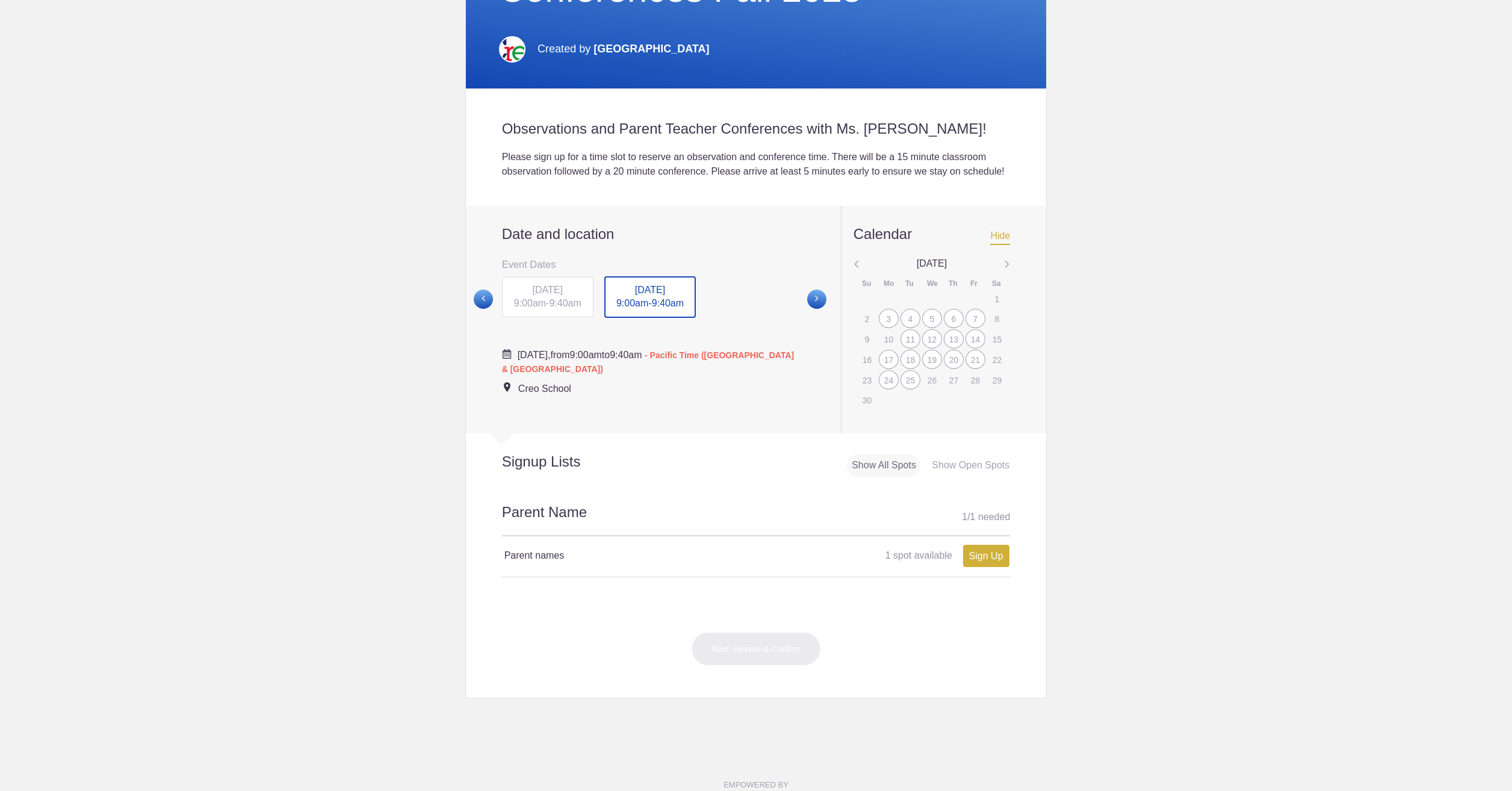
click at [882, 389] on div "24" at bounding box center [888, 380] width 20 height 19
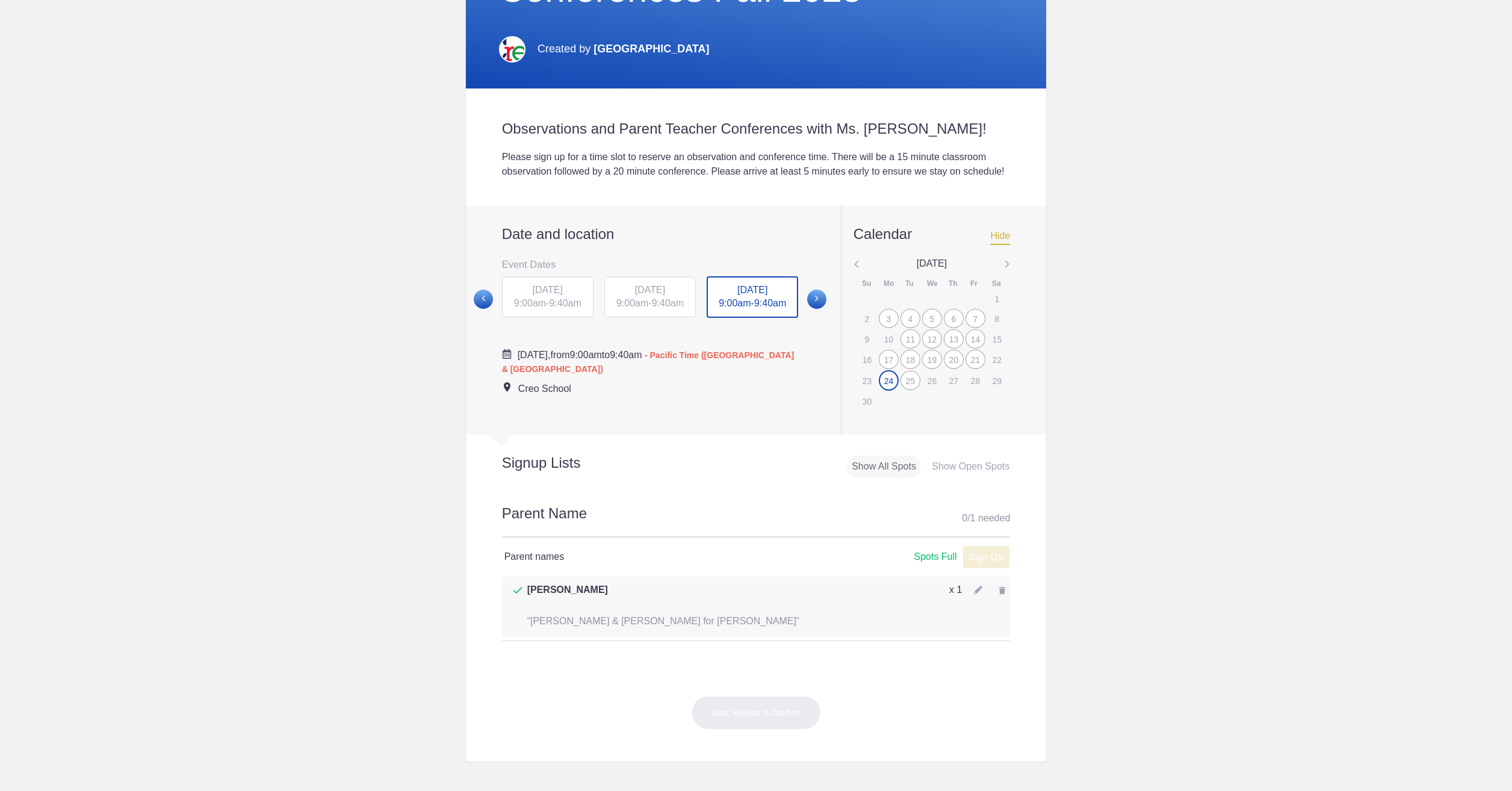
click at [334, 294] on body "My Tools Received Invites Memberships Notifications View all [PERSON_NAME] [EMA…" at bounding box center [756, 395] width 1512 height 791
